Goal: Use online tool/utility: Utilize a website feature to perform a specific function

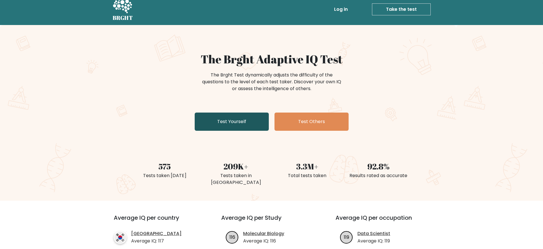
scroll to position [7, 0]
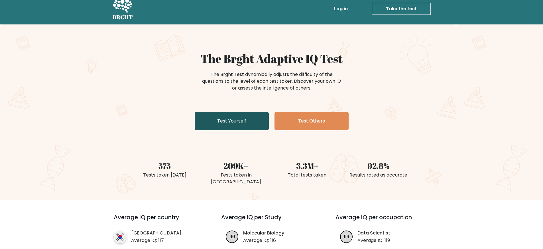
click at [237, 121] on link "Test Yourself" at bounding box center [232, 121] width 74 height 18
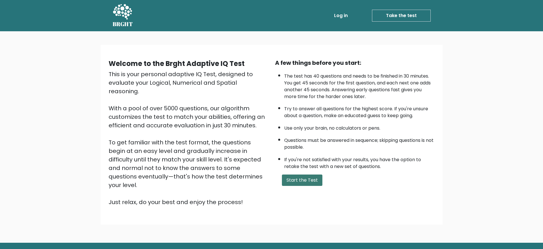
click at [292, 182] on button "Start the Test" at bounding box center [302, 180] width 40 height 11
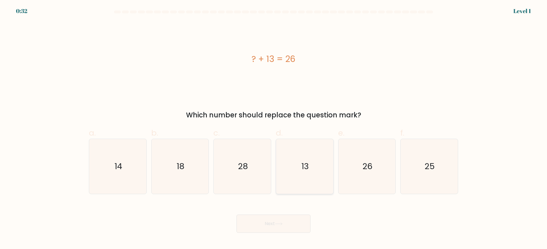
click at [300, 171] on icon "13" at bounding box center [304, 166] width 55 height 55
click at [274, 128] on input "d. 13" at bounding box center [273, 127] width 0 height 4
radio input "true"
click at [268, 227] on button "Next" at bounding box center [273, 224] width 74 height 18
